Goal: Task Accomplishment & Management: Manage account settings

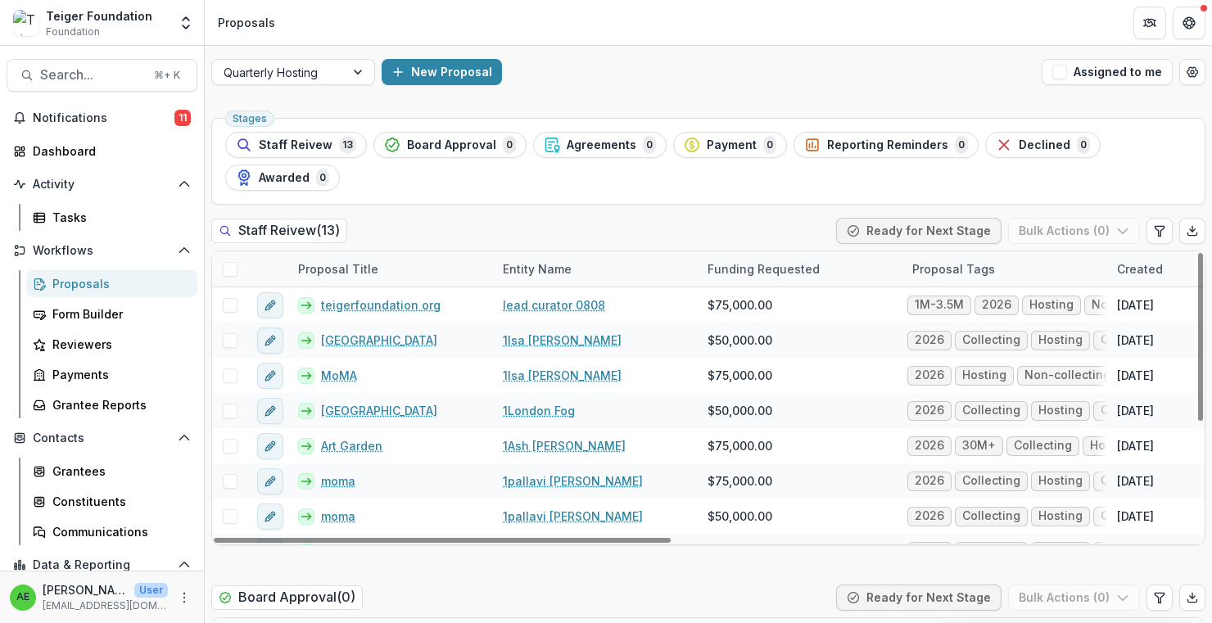
scroll to position [67, 0]
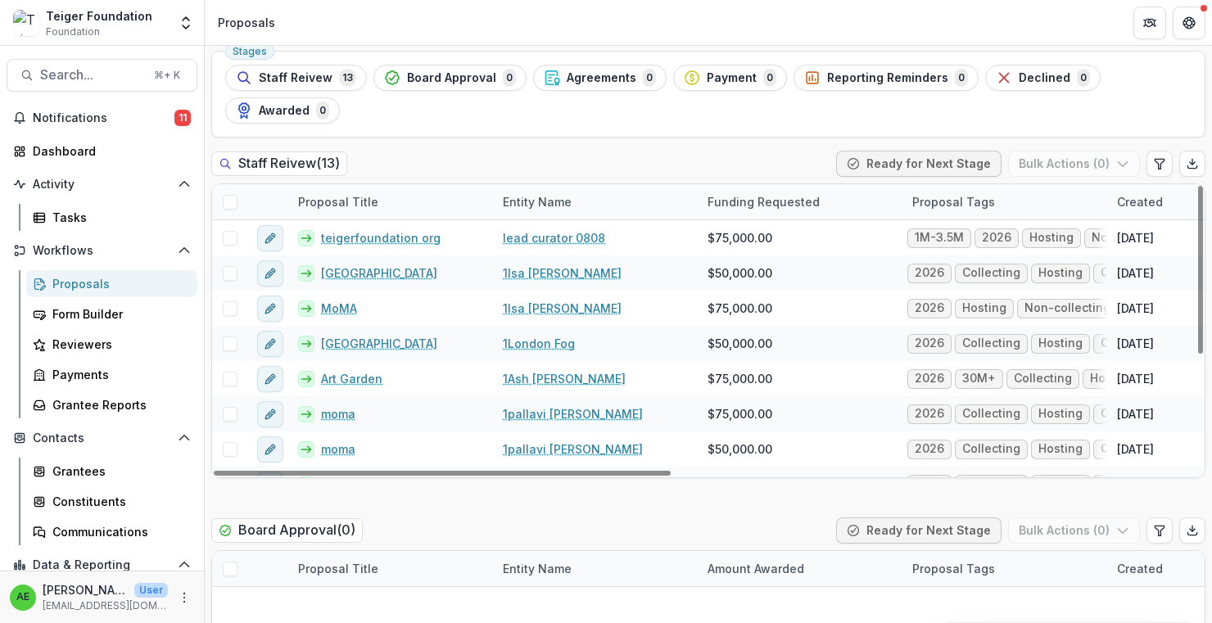
click at [132, 290] on div "Proposals" at bounding box center [118, 283] width 132 height 17
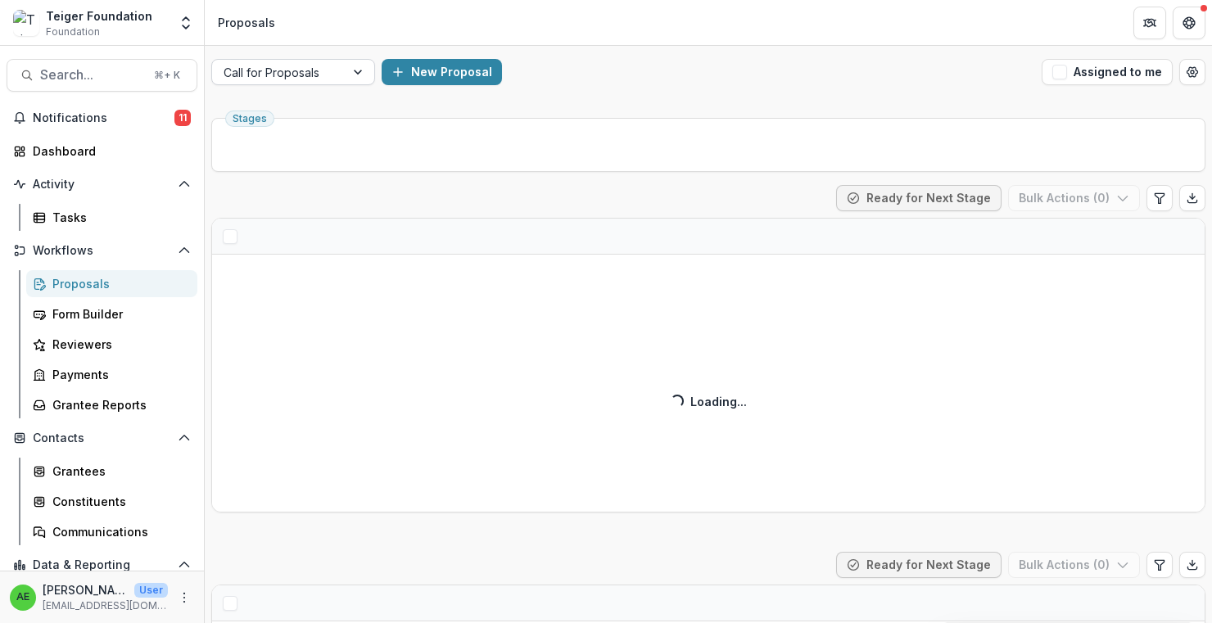
click at [313, 77] on div at bounding box center [279, 72] width 110 height 20
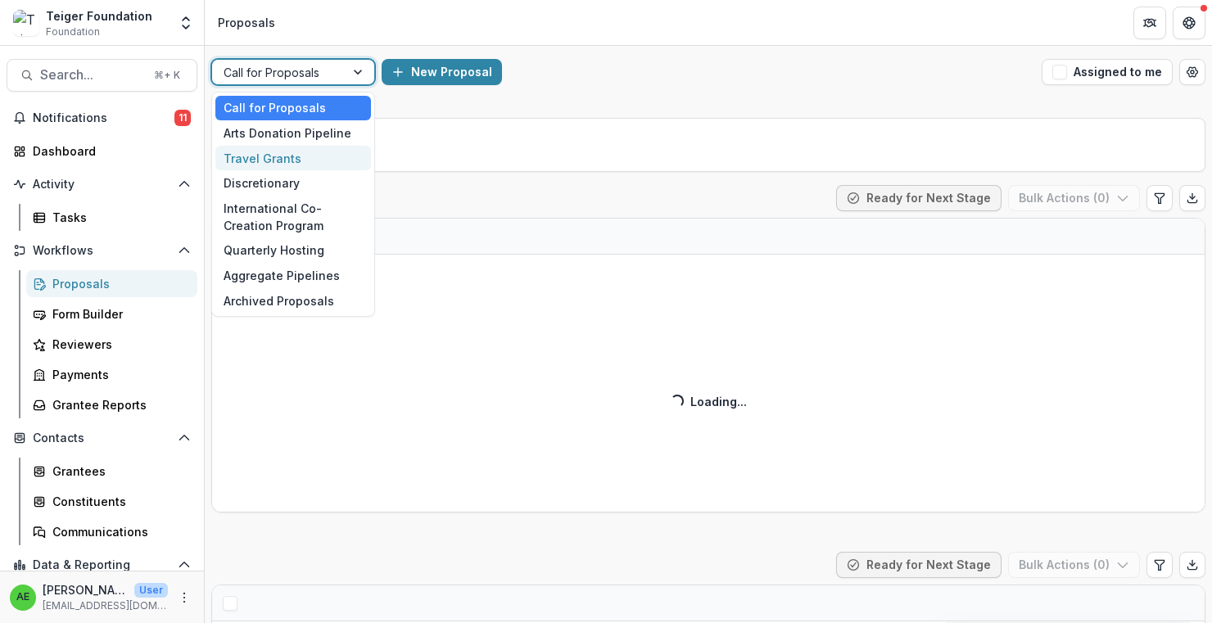
click at [294, 160] on div "Travel Grants" at bounding box center [293, 158] width 156 height 25
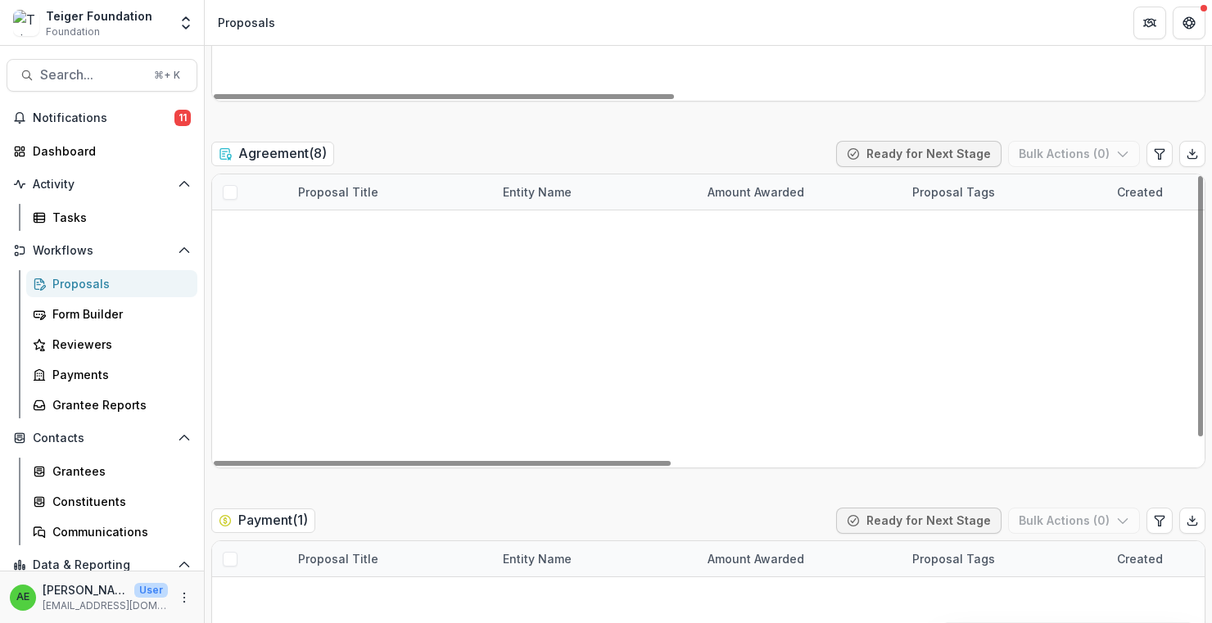
scroll to position [23, 0]
click at [225, 362] on span at bounding box center [230, 369] width 15 height 15
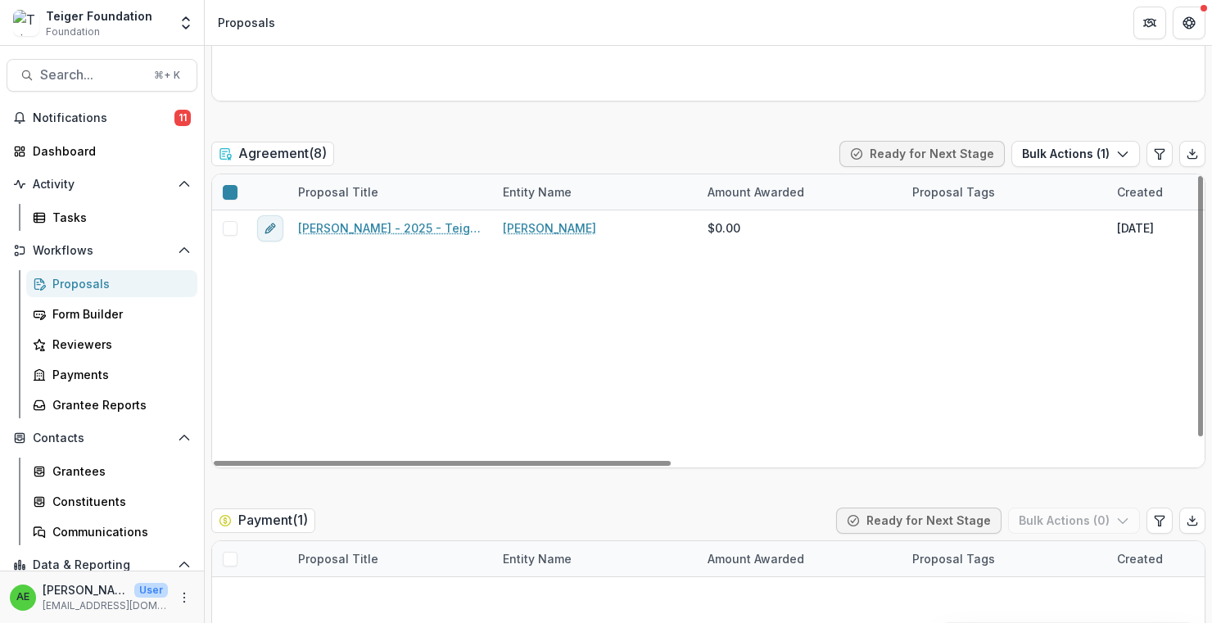
click at [223, 397] on span at bounding box center [230, 404] width 15 height 15
click at [228, 432] on span at bounding box center [230, 439] width 15 height 15
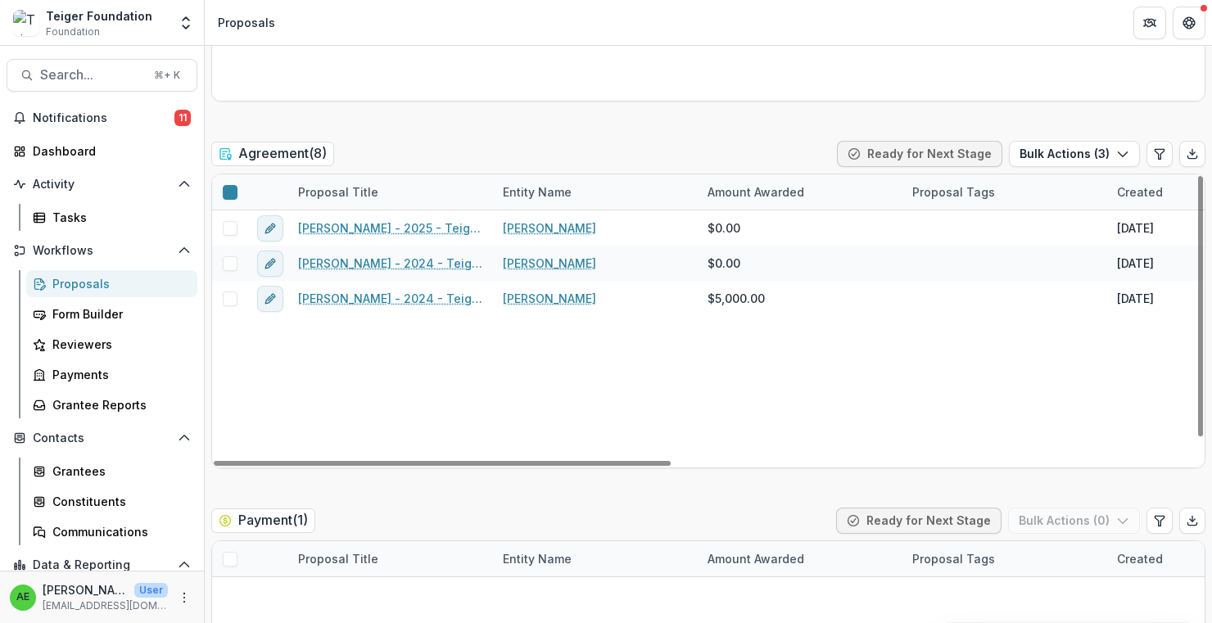
scroll to position [0, 0]
click at [228, 339] on div at bounding box center [229, 333] width 35 height 35
click at [229, 333] on span at bounding box center [230, 334] width 15 height 15
click at [1072, 148] on button "Bulk Actions ( 4 )" at bounding box center [1074, 154] width 132 height 26
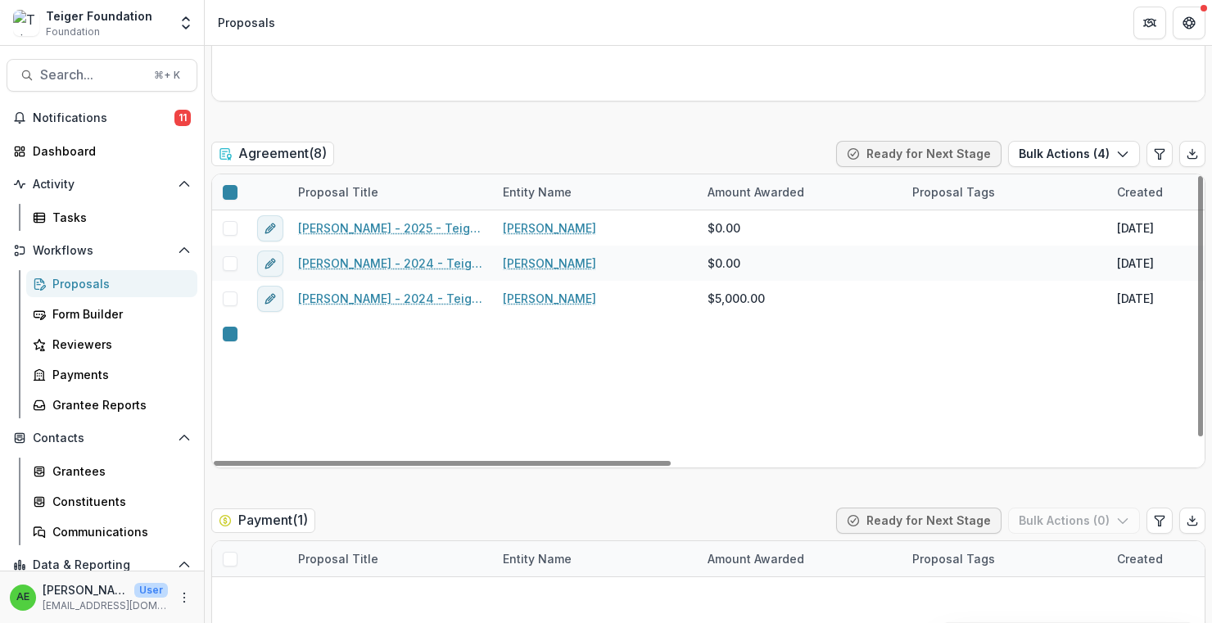
click at [333, 359] on link "[PERSON_NAME] - 2024 - Teiger Foundation Travel Grant" at bounding box center [390, 367] width 185 height 17
